Goal: Information Seeking & Learning: Learn about a topic

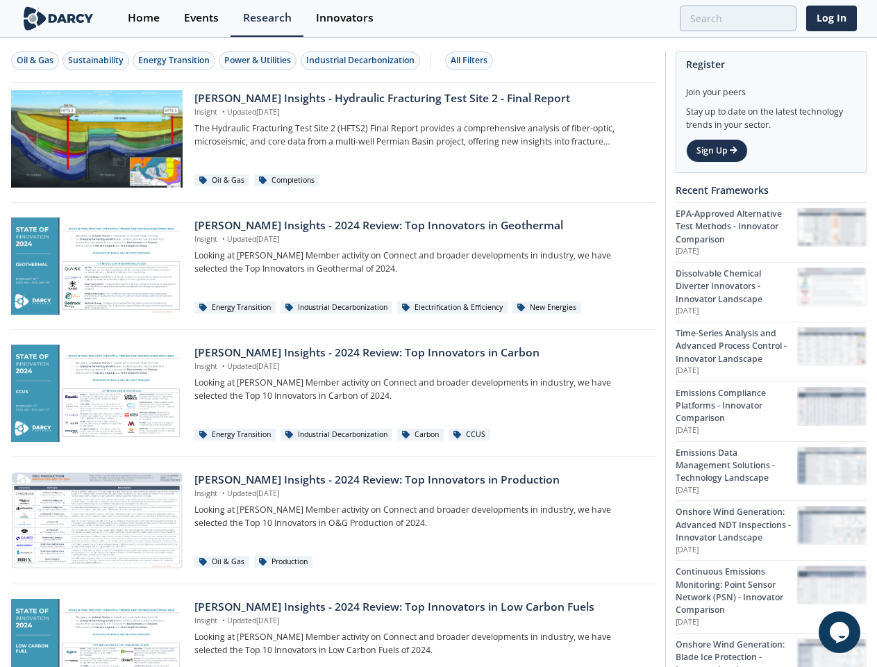
click at [35, 60] on div "Oil & Gas" at bounding box center [35, 60] width 37 height 13
click at [97, 60] on div "Sustainability" at bounding box center [96, 60] width 56 height 13
click at [175, 60] on div "Energy Transition" at bounding box center [174, 60] width 72 height 13
click at [260, 60] on div "Power & Utilities" at bounding box center [257, 60] width 67 height 13
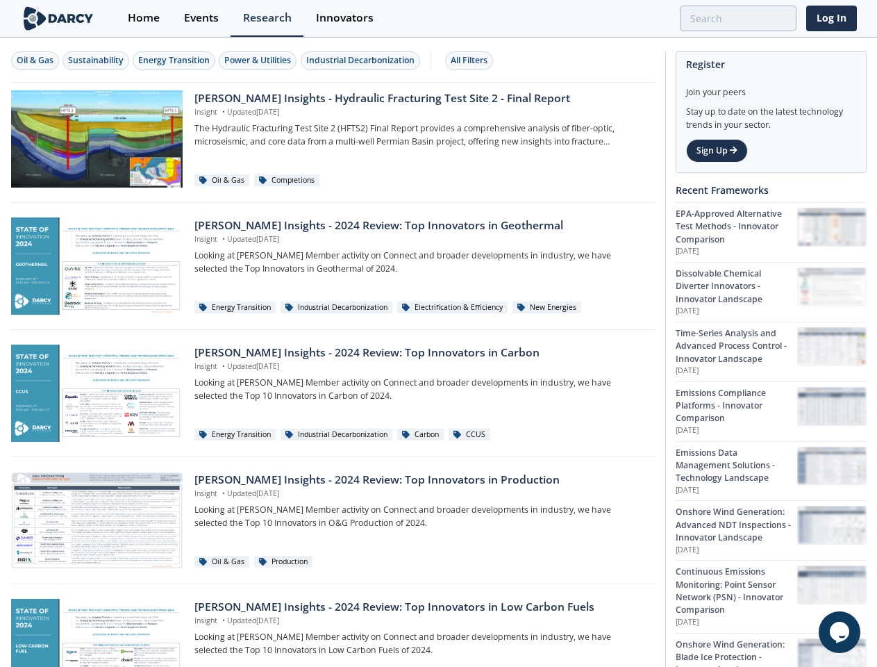
click at [363, 60] on div "Industrial Decarbonization" at bounding box center [360, 60] width 108 height 13
click at [473, 60] on div "All Filters" at bounding box center [469, 60] width 37 height 13
click at [840, 632] on icon "$i18n('chat', 'chat_widget')" at bounding box center [839, 632] width 19 height 21
